Goal: Task Accomplishment & Management: Manage account settings

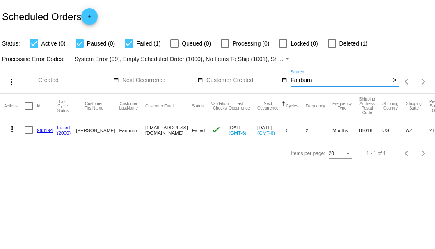
click at [295, 82] on input "Fairburn" at bounding box center [340, 80] width 100 height 7
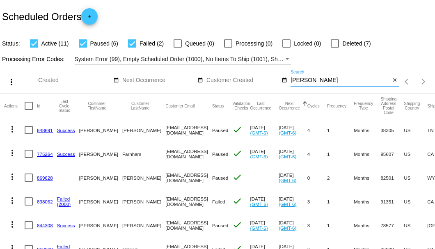
type input "[PERSON_NAME]"
click at [84, 43] on div at bounding box center [83, 43] width 8 height 8
click at [83, 48] on input "Paused (6)" at bounding box center [82, 48] width 0 height 0
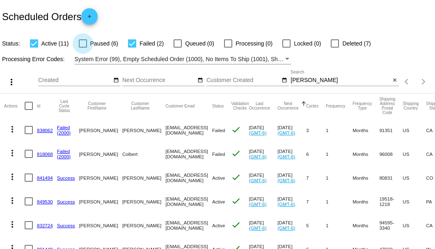
click at [84, 43] on div at bounding box center [83, 43] width 8 height 8
click at [83, 48] on input "Paused (6)" at bounding box center [82, 48] width 0 height 0
checkbox input "true"
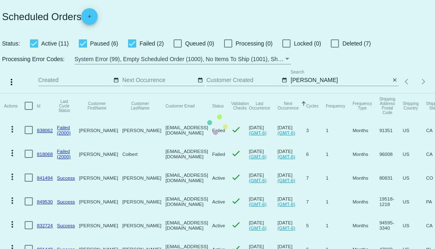
click at [302, 84] on input "[PERSON_NAME]" at bounding box center [340, 80] width 100 height 7
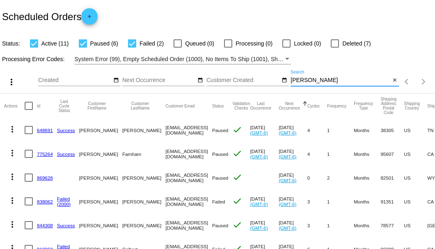
drag, startPoint x: 303, startPoint y: 91, endPoint x: 286, endPoint y: 94, distance: 17.5
click at [286, 94] on div "more_vert Sep Jan Feb Mar [DATE]" at bounding box center [217, 78] width 435 height 29
paste input "[EMAIL_ADDRESS][DOMAIN_NAME]"
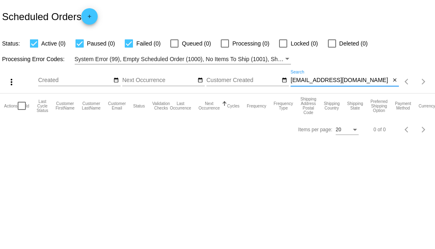
type input "[EMAIL_ADDRESS][DOMAIN_NAME]"
click at [393, 81] on mat-icon "close" at bounding box center [395, 80] width 6 height 7
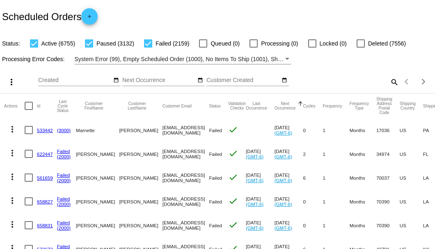
click at [390, 88] on mat-icon "search" at bounding box center [394, 81] width 10 height 13
click at [389, 84] on input "Search" at bounding box center [344, 80] width 108 height 7
paste input "[EMAIL_ADDRESS][DOMAIN_NAME]"
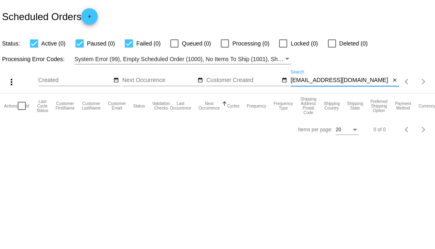
drag, startPoint x: 361, startPoint y: 79, endPoint x: 287, endPoint y: 85, distance: 74.9
click at [287, 85] on div "more_vert Sep Jan Feb Mar [DATE]" at bounding box center [217, 78] width 435 height 29
paste input "970230"
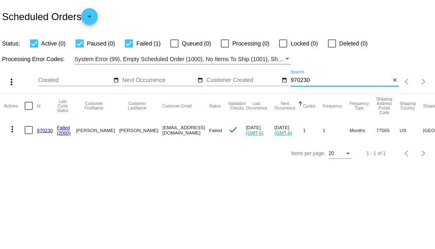
type input "970230"
click at [45, 131] on link "970230" at bounding box center [45, 130] width 16 height 5
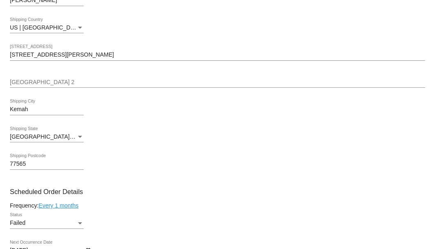
scroll to position [437, 0]
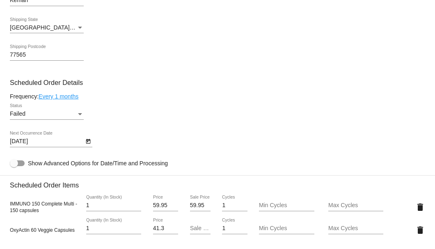
click at [75, 112] on div "Failed" at bounding box center [43, 114] width 66 height 7
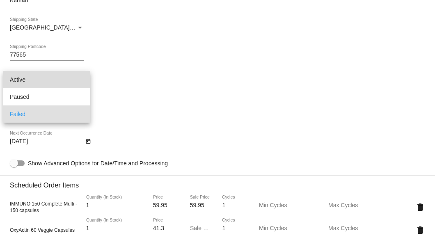
click at [61, 81] on span "Active" at bounding box center [47, 79] width 74 height 17
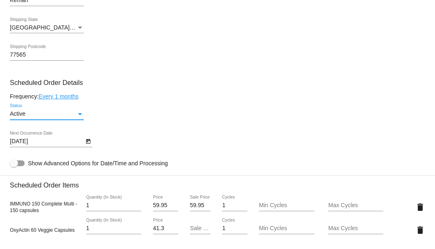
scroll to position [519, 0]
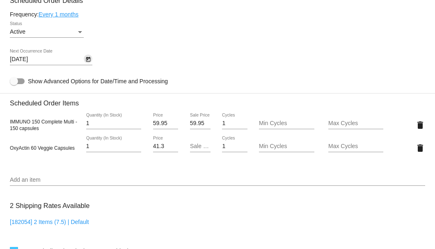
click at [87, 60] on icon "Open calendar" at bounding box center [88, 59] width 5 height 5
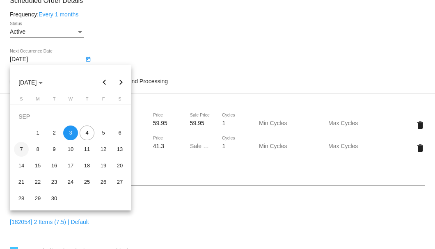
click at [20, 150] on div "7" at bounding box center [21, 149] width 15 height 15
type input "[DATE]"
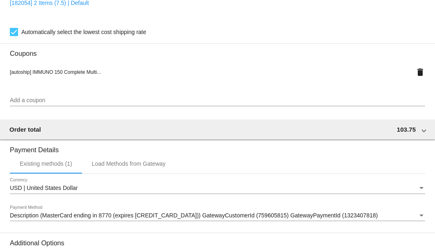
scroll to position [838, 0]
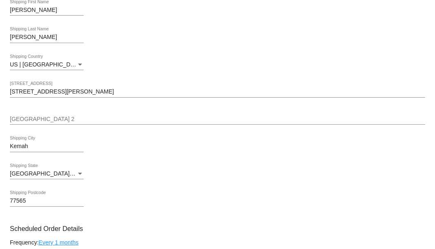
scroll to position [209, 0]
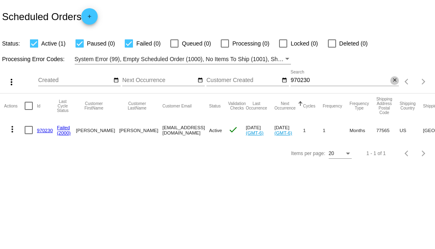
click at [395, 84] on mat-icon "close" at bounding box center [395, 80] width 6 height 7
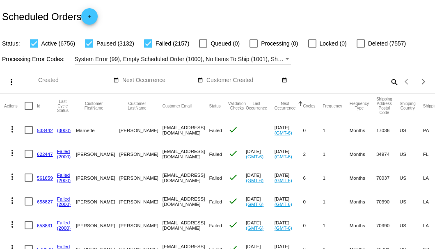
click at [389, 88] on mat-icon "search" at bounding box center [394, 81] width 10 height 13
click at [377, 84] on input "Search" at bounding box center [344, 80] width 108 height 7
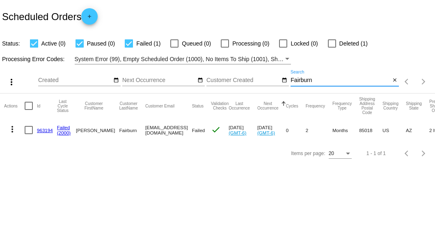
type input "Fairburn"
click at [45, 130] on link "963194" at bounding box center [45, 130] width 16 height 5
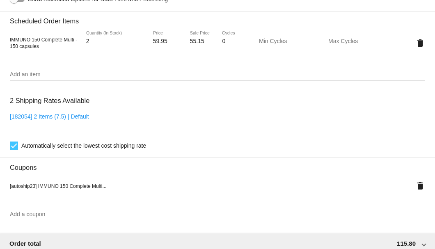
scroll to position [519, 0]
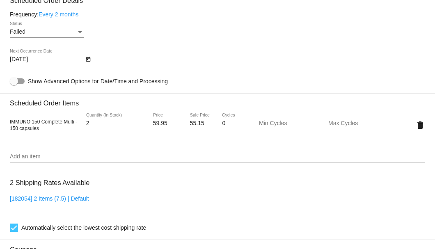
click at [83, 31] on div "Status" at bounding box center [79, 32] width 7 height 7
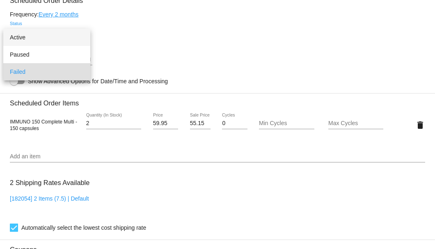
click at [59, 40] on span "Active" at bounding box center [47, 37] width 74 height 17
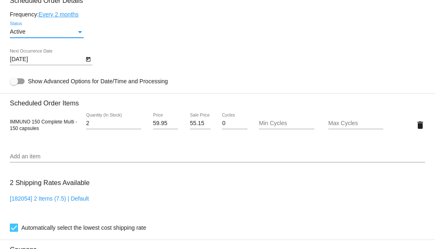
click at [86, 63] on icon "Open calendar" at bounding box center [88, 60] width 6 height 10
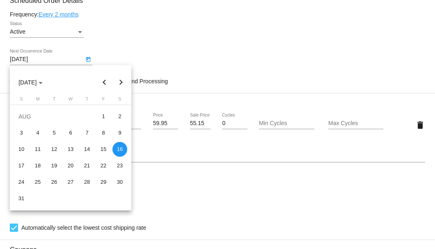
click at [122, 84] on button "Next month" at bounding box center [121, 82] width 16 height 16
click at [88, 132] on div "4" at bounding box center [87, 132] width 15 height 15
type input "9/4/2025"
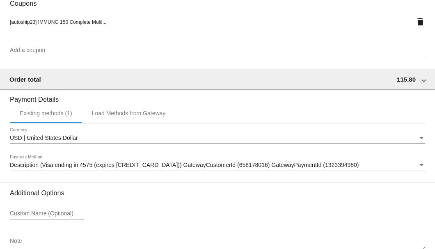
scroll to position [814, 0]
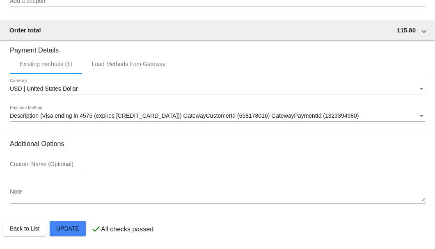
click at [71, 221] on mat-card-actions "Back to List Update" at bounding box center [217, 228] width 428 height 21
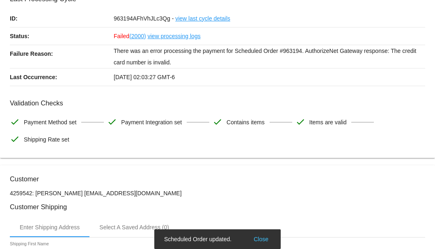
scroll to position [0, 0]
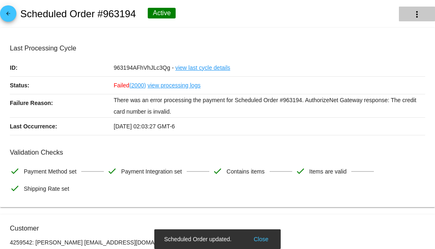
click at [416, 21] on button "more_vert" at bounding box center [417, 14] width 36 height 15
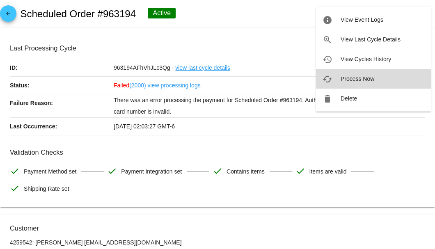
click at [352, 80] on span "Process Now" at bounding box center [357, 78] width 34 height 7
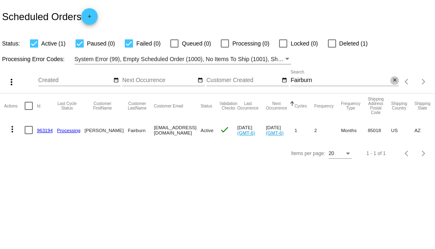
click at [395, 83] on mat-icon "close" at bounding box center [395, 80] width 6 height 7
